Goal: Information Seeking & Learning: Learn about a topic

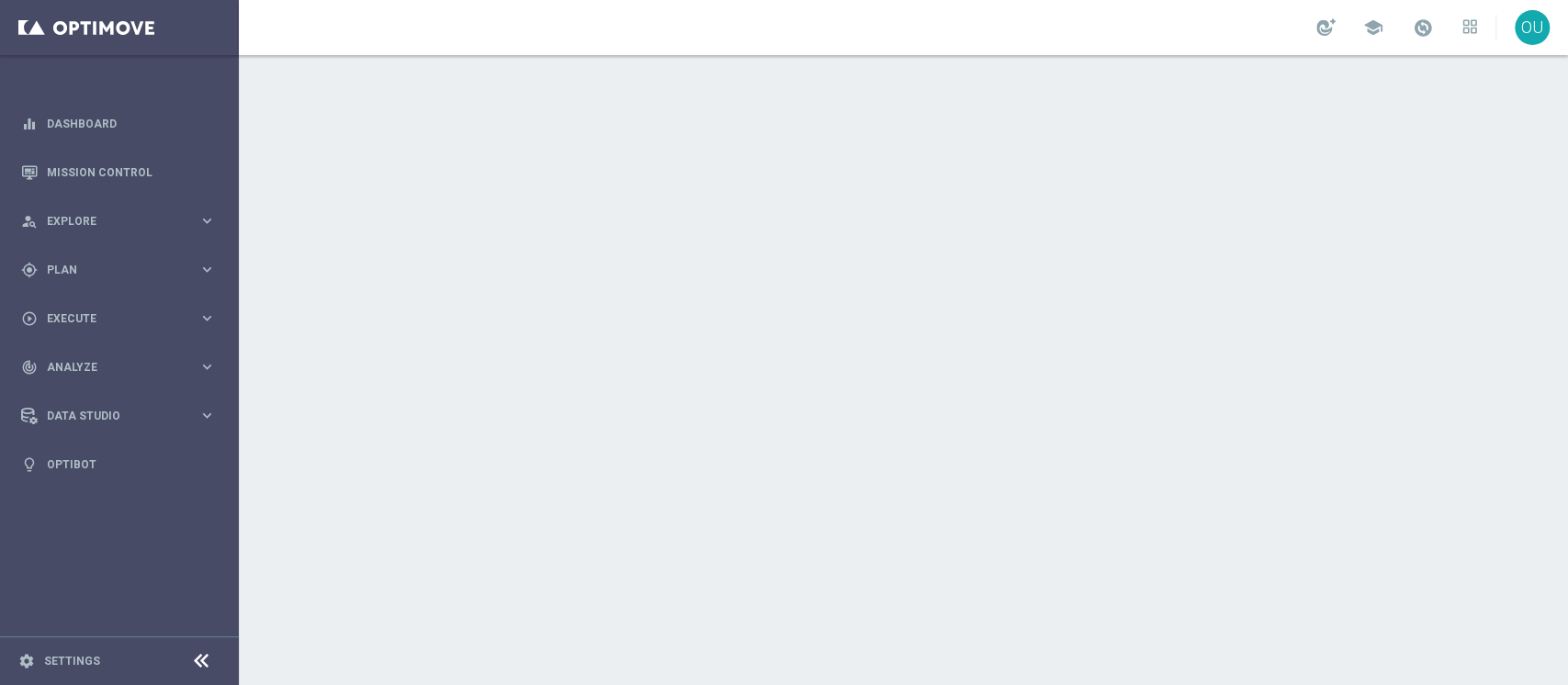
drag, startPoint x: 0, startPoint y: 0, endPoint x: 529, endPoint y: 299, distance: 607.7
click at [529, 299] on div at bounding box center [903, 370] width 1329 height 630
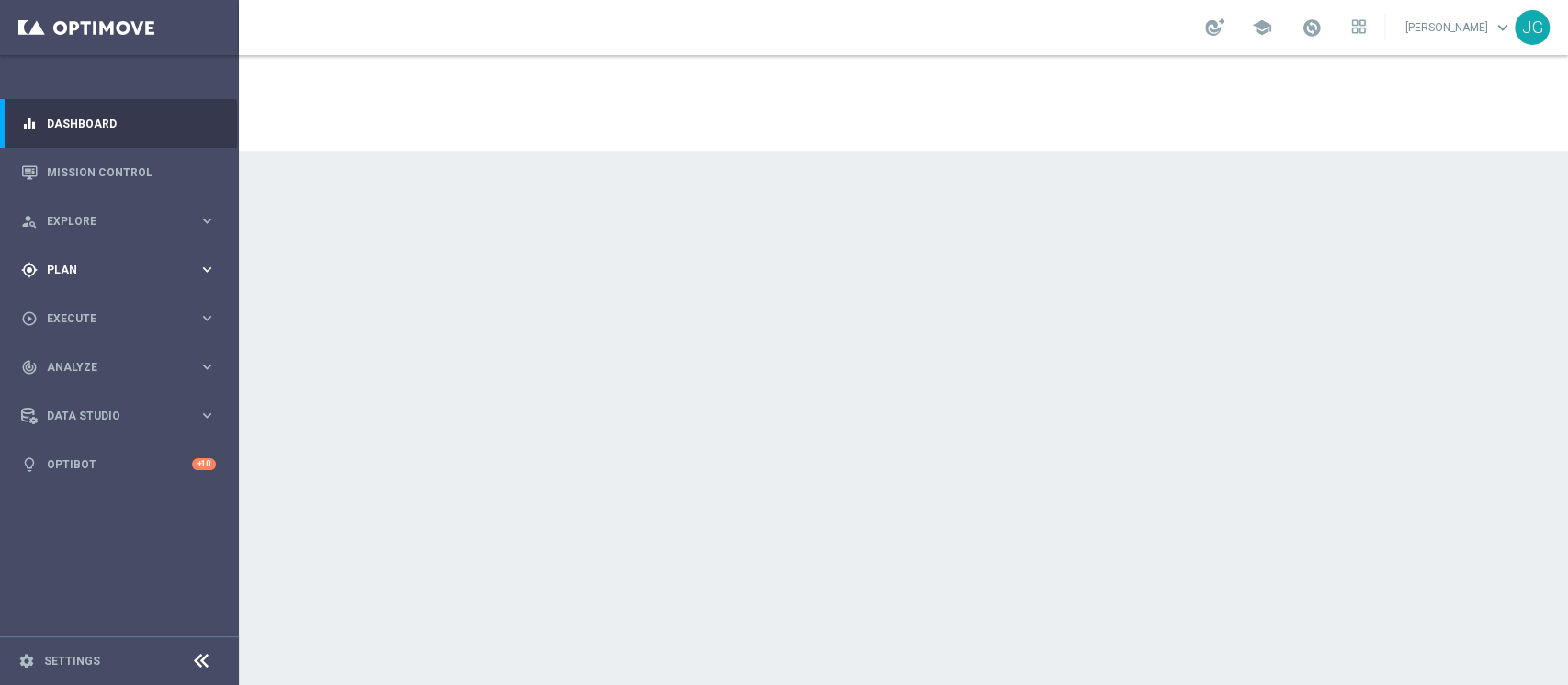
click at [149, 250] on div "gps_fixed Plan keyboard_arrow_right" at bounding box center [118, 270] width 237 height 49
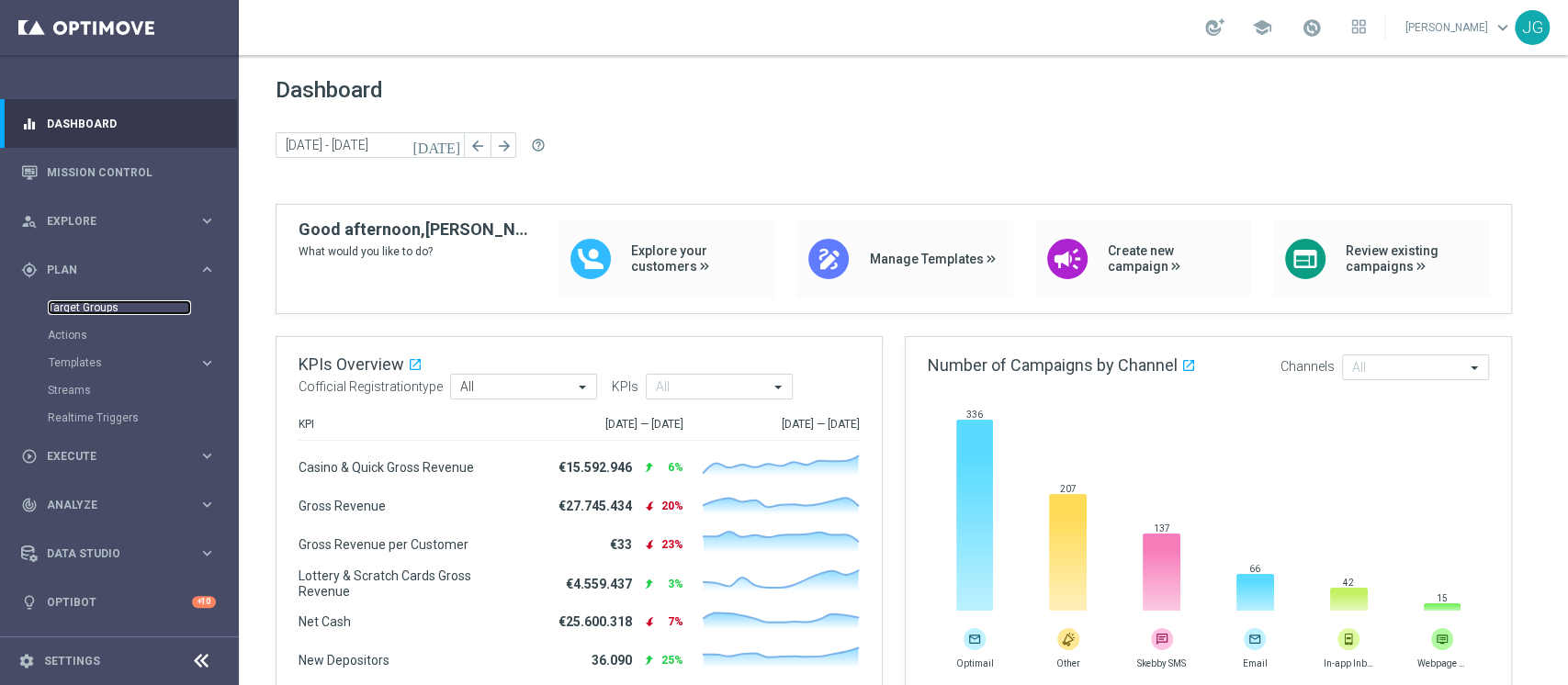
click at [88, 310] on link "Target Groups" at bounding box center [119, 307] width 143 height 15
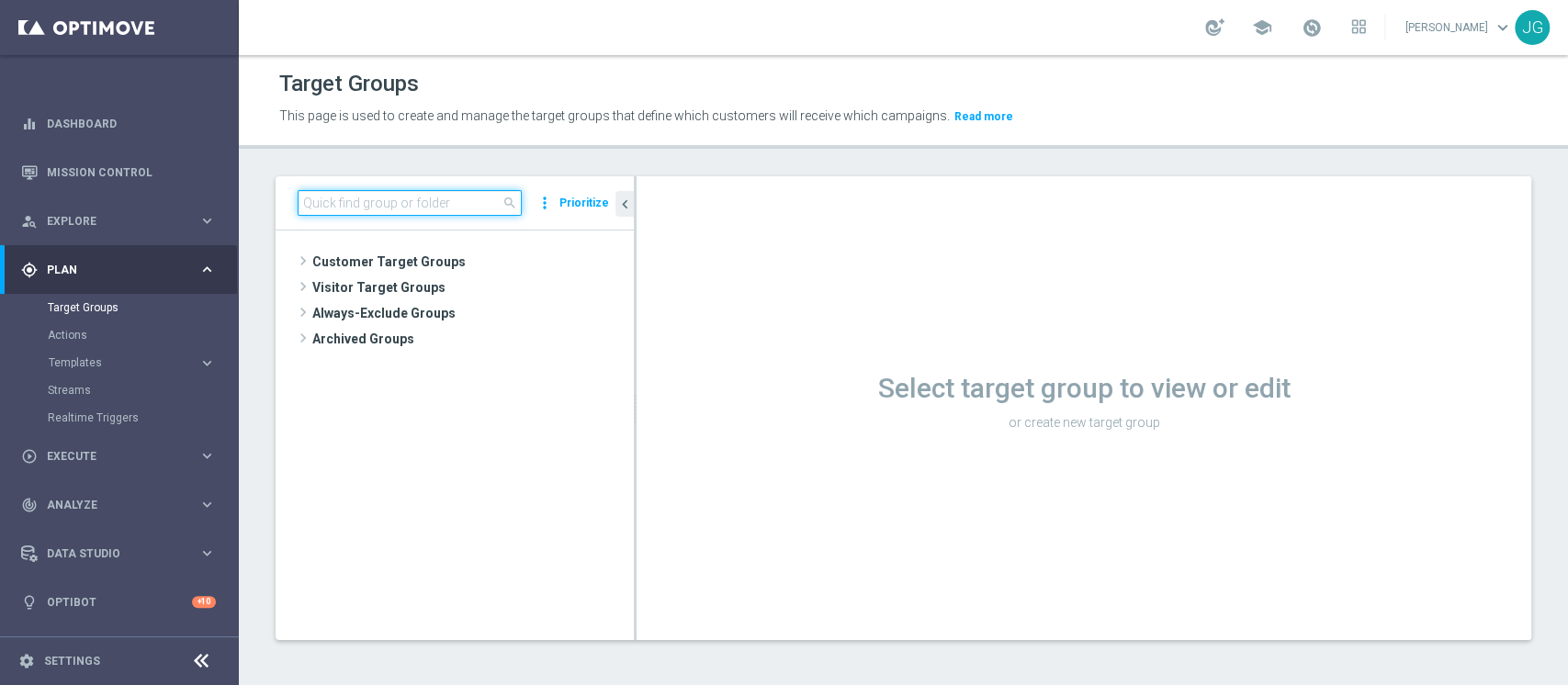
click at [402, 200] on input at bounding box center [409, 203] width 224 height 25
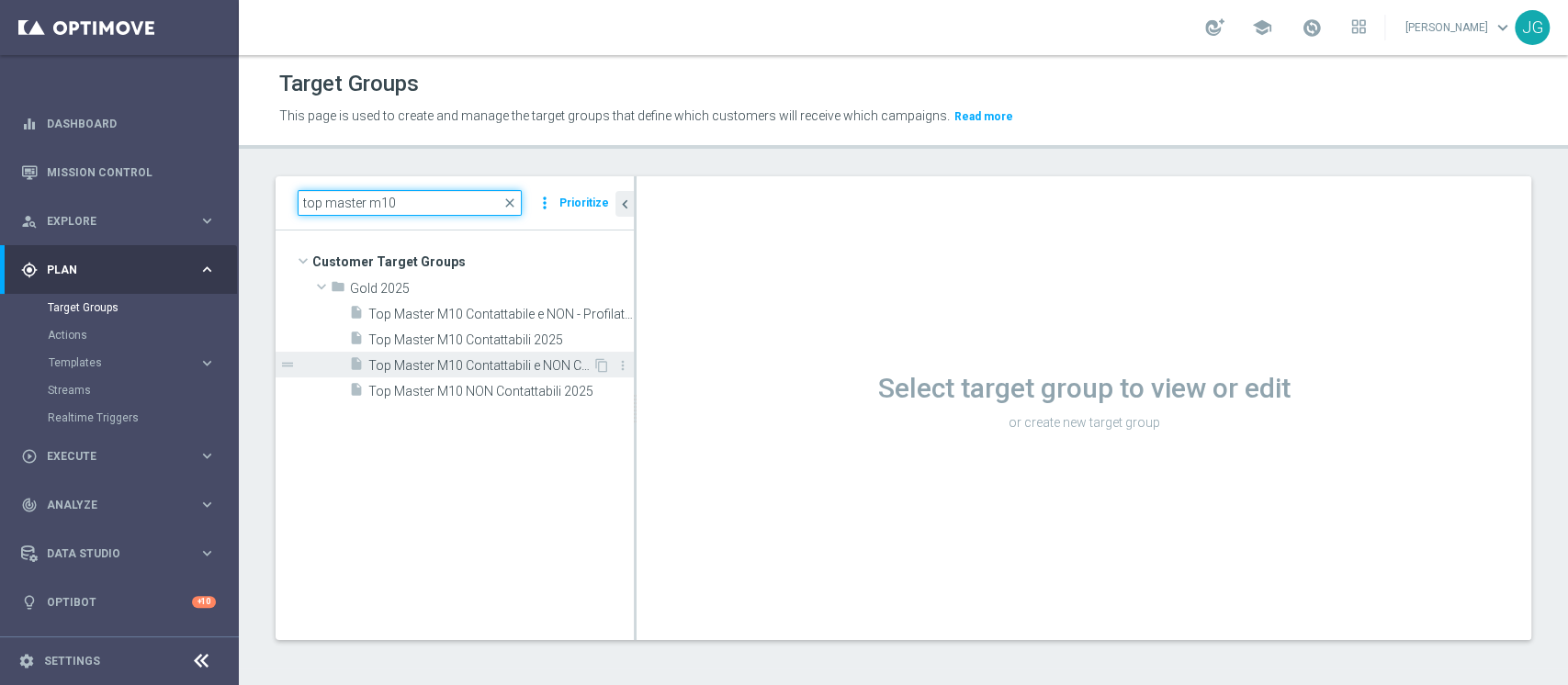
type input "top master m10"
click at [473, 364] on span "Top Master M10 Contattabili e NON Contattabili 2025" at bounding box center [480, 366] width 224 height 16
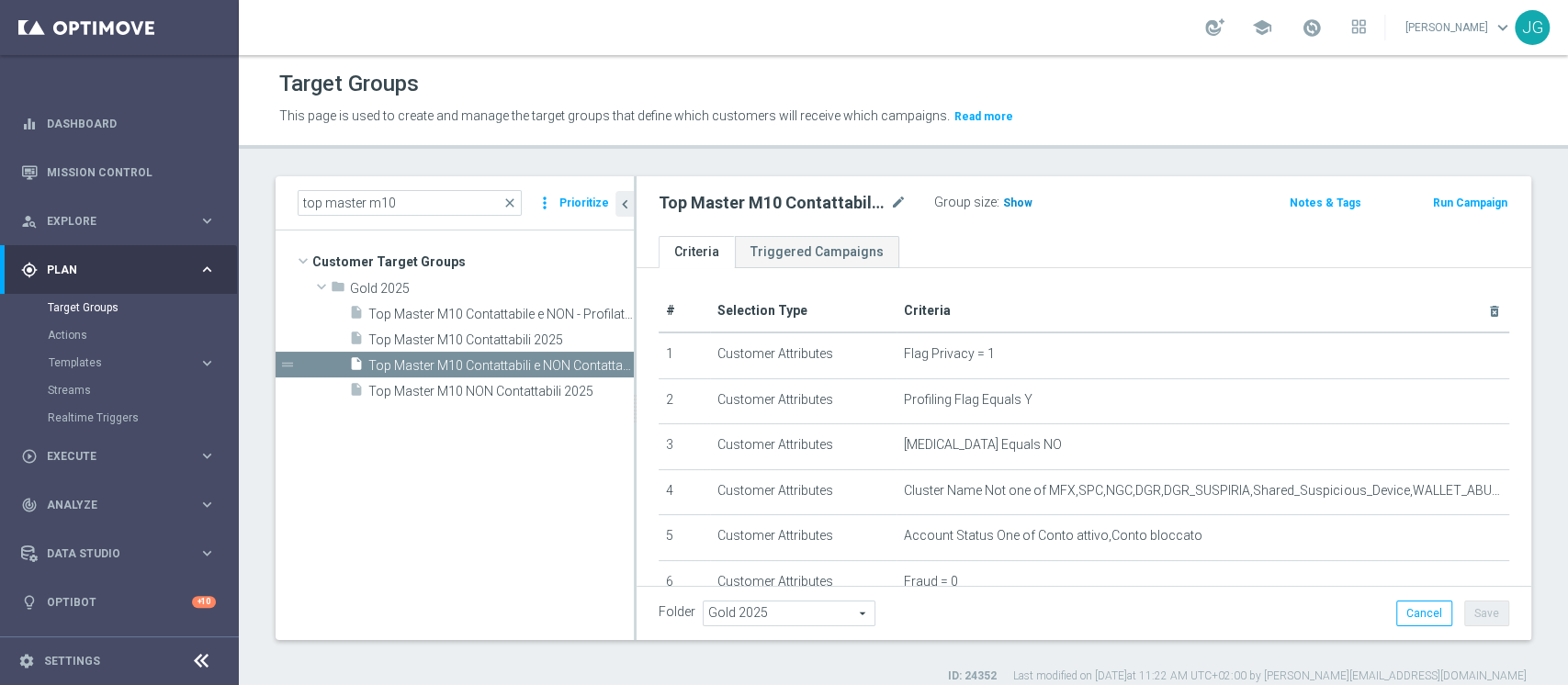
click at [1017, 197] on span "Show" at bounding box center [1017, 203] width 29 height 13
click at [1013, 206] on span "30,396" at bounding box center [1023, 206] width 39 height 18
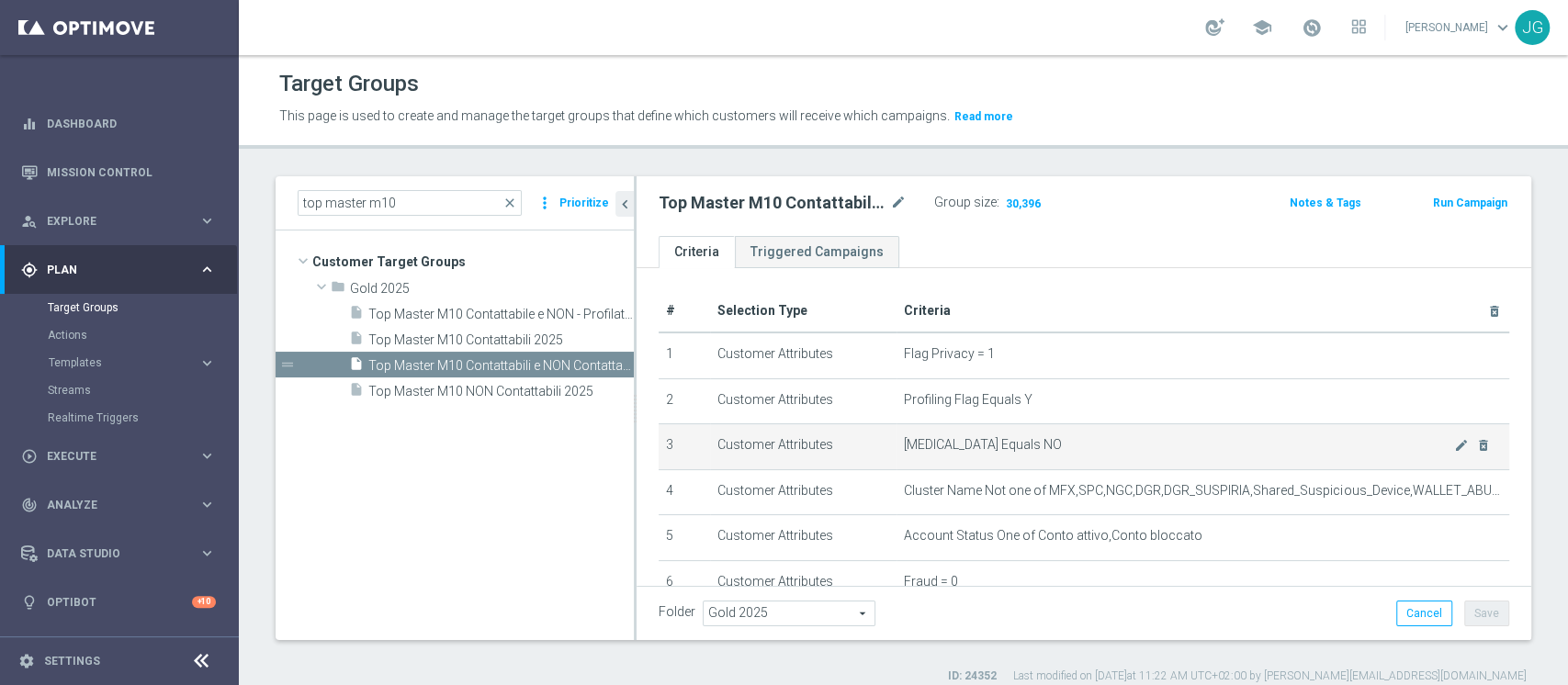
scroll to position [265, 0]
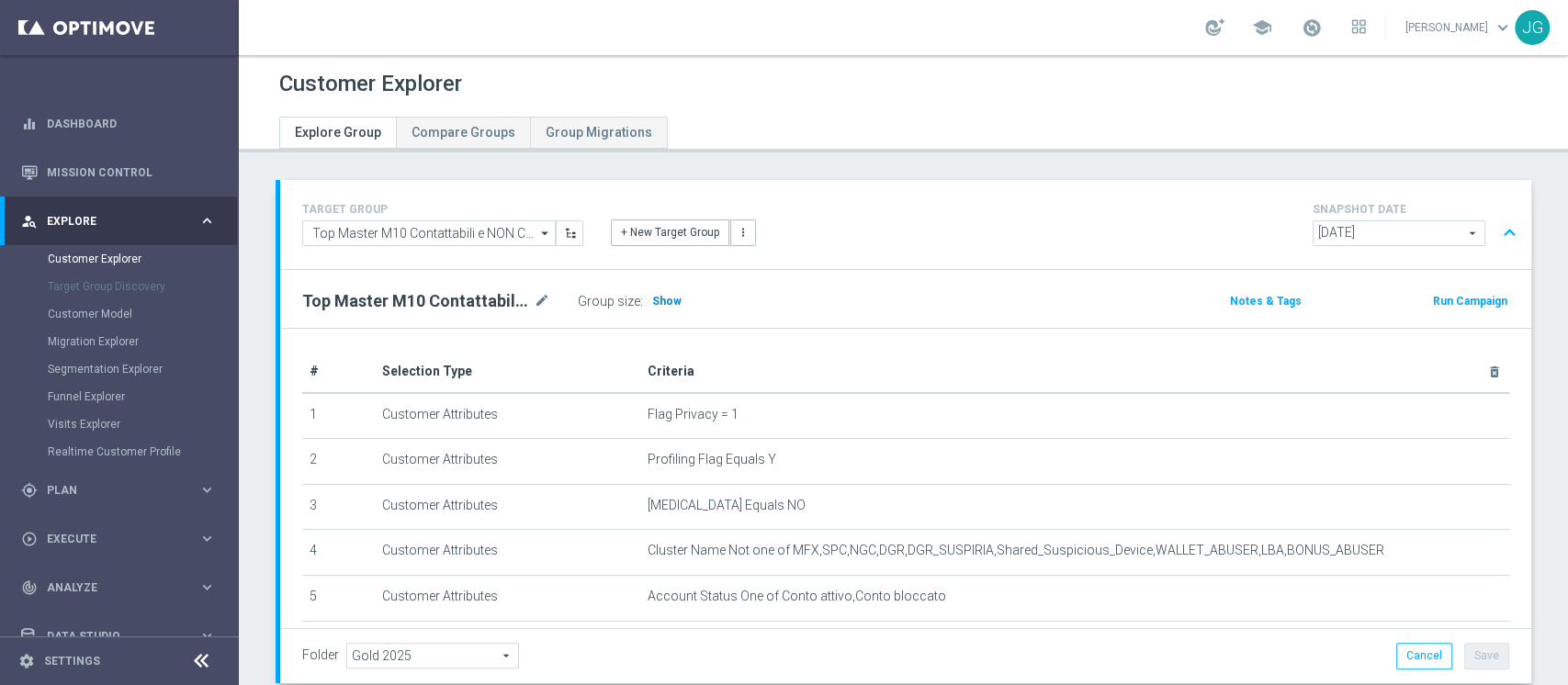
click at [662, 296] on span "Show" at bounding box center [667, 301] width 29 height 13
